Goal: Transaction & Acquisition: Purchase product/service

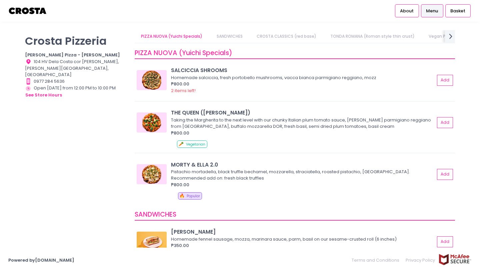
click at [236, 40] on link "SANDWICHES" at bounding box center [229, 36] width 39 height 13
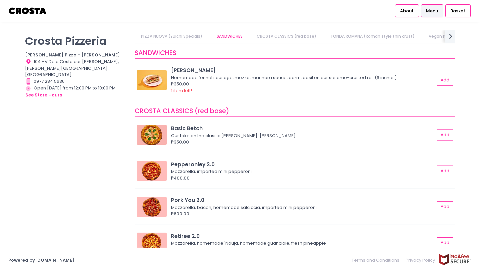
click at [198, 39] on link "PIZZA NUOVA (Yuichi Specials)" at bounding box center [172, 36] width 74 height 13
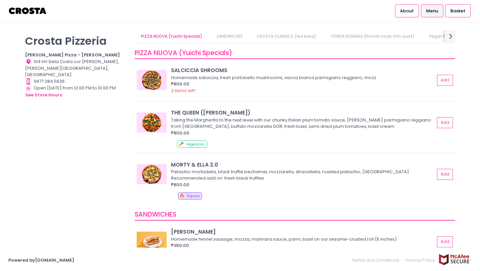
click at [232, 37] on link "SANDWICHES" at bounding box center [229, 36] width 39 height 13
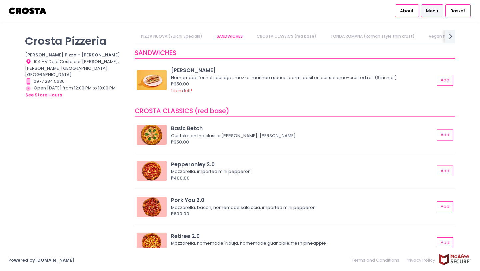
click at [268, 39] on link "CROSTA CLASSICS (red base)" at bounding box center [286, 36] width 73 height 13
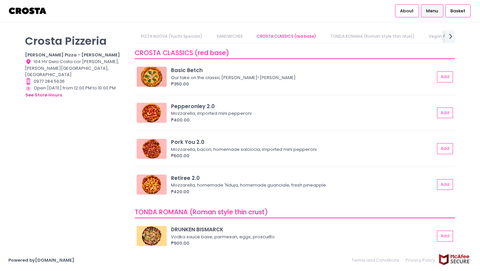
click at [225, 40] on link "SANDWICHES" at bounding box center [229, 36] width 39 height 13
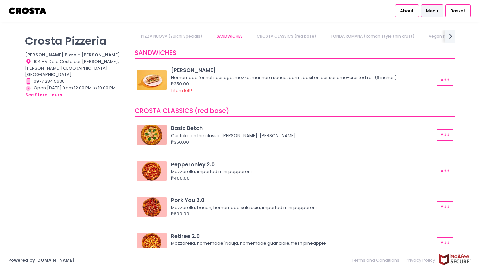
click at [147, 34] on link "PIZZA NUOVA (Yuichi Specials)" at bounding box center [172, 36] width 74 height 13
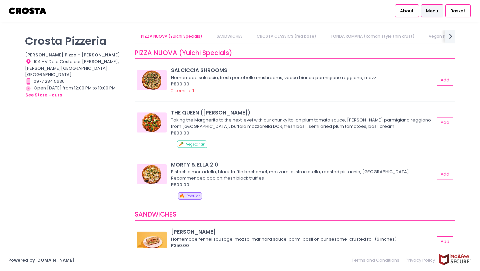
click at [82, 62] on div "Location Created with Sketch. 104 HV Dela Costa cor [PERSON_NAME], [PERSON_NAME…" at bounding box center [75, 68] width 101 height 20
click at [362, 33] on link "TONDA ROMANA (Roman style thin crust)" at bounding box center [372, 36] width 97 height 13
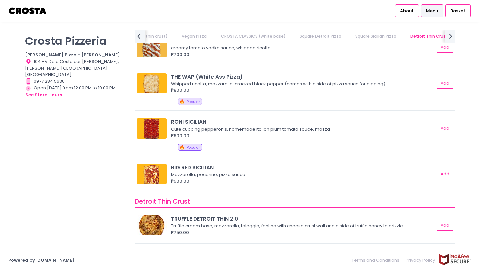
scroll to position [1055, 0]
